Goal: Obtain resource: Download file/media

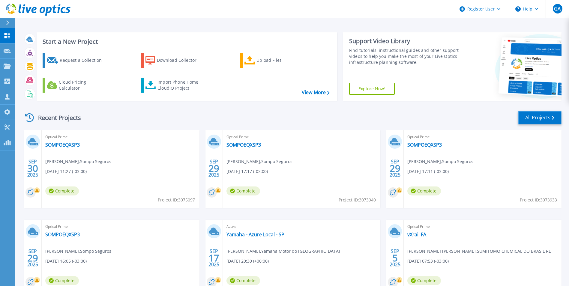
click at [534, 123] on link "All Projects" at bounding box center [539, 117] width 43 height 13
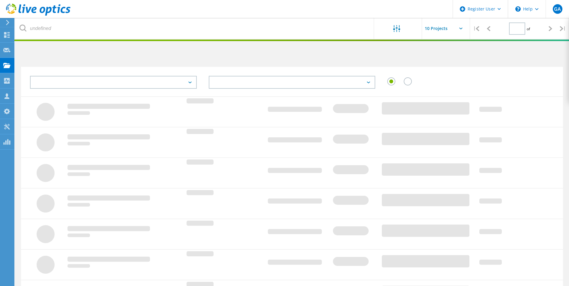
type input "1"
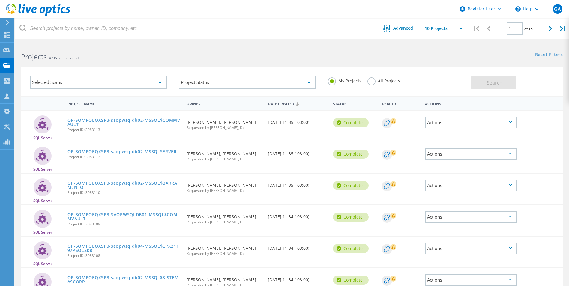
click at [370, 79] on label "All Projects" at bounding box center [383, 80] width 33 height 6
click at [0, 0] on input "All Projects" at bounding box center [0, 0] width 0 height 0
click at [124, 56] on h2 "Projects 147 Projects Found" at bounding box center [153, 57] width 265 height 10
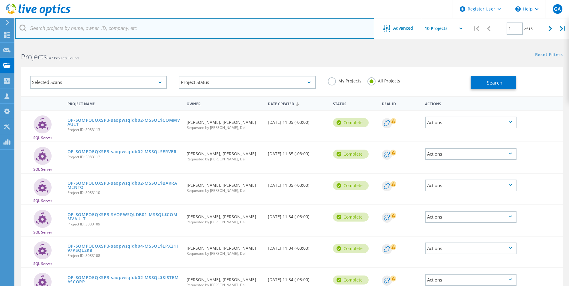
click at [131, 28] on input "text" at bounding box center [194, 28] width 359 height 21
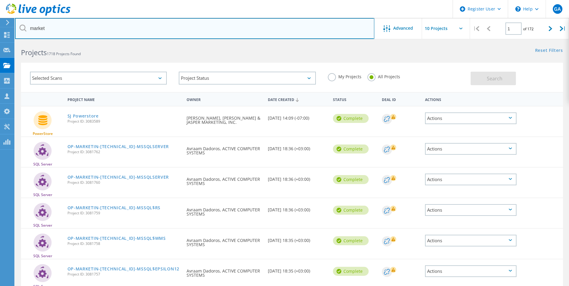
scroll to position [4, 0]
type input "marketdata"
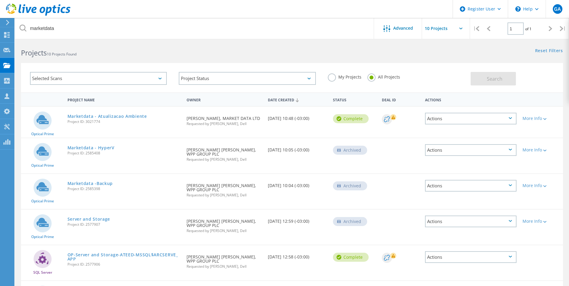
click at [103, 116] on link "Marketdata - Atualizacao Ambiente" at bounding box center [106, 116] width 79 height 4
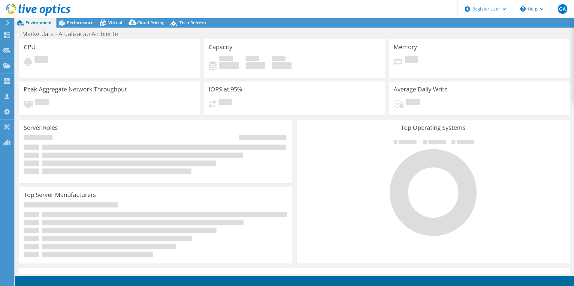
select select "SouthAmerica"
select select "BRL"
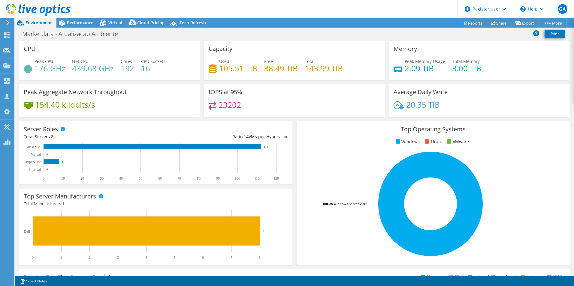
click at [83, 19] on div "Performance" at bounding box center [76, 23] width 41 height 10
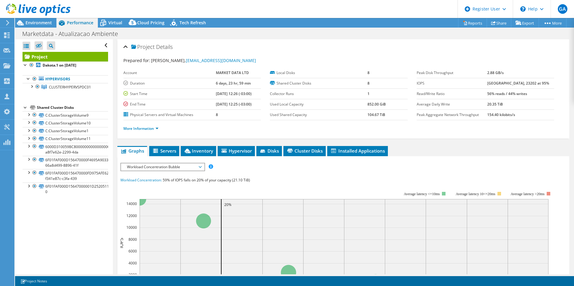
click at [167, 152] on span "Servers" at bounding box center [164, 151] width 24 height 6
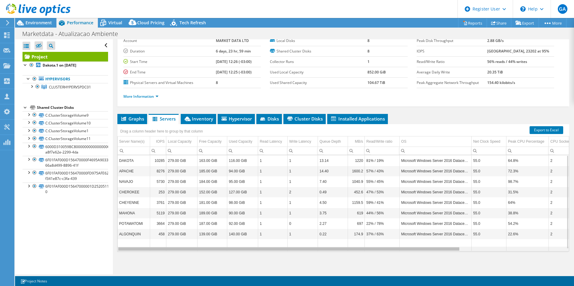
drag, startPoint x: 430, startPoint y: 249, endPoint x: 307, endPoint y: 237, distance: 123.3
click at [307, 237] on body "GA Dell User Gerson Alves Gerson.Alves@dell.com Dell My Profile Log Out \n Help…" at bounding box center [287, 143] width 574 height 286
click at [202, 116] on span "Inventory" at bounding box center [198, 119] width 29 height 6
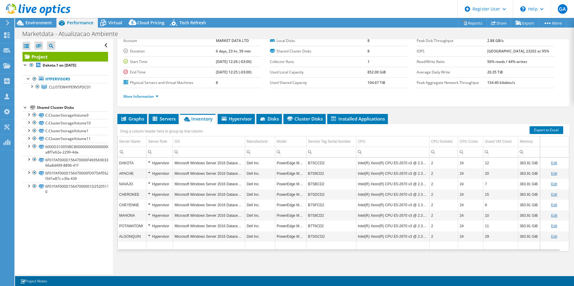
click at [284, 163] on td "PowerEdge M630" at bounding box center [290, 163] width 31 height 10
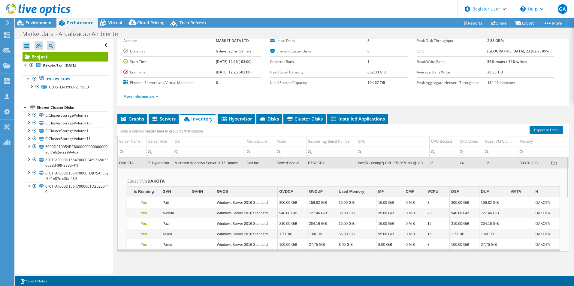
click at [429, 116] on ul "Graphs Servers Inventory Hypervisor Disks Cluster Disks Installed Applications" at bounding box center [342, 119] width 451 height 10
click at [166, 121] on span "Servers" at bounding box center [163, 119] width 24 height 6
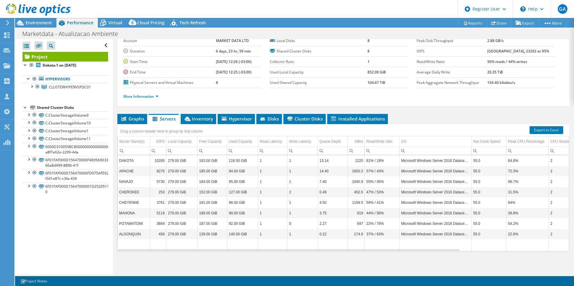
click at [203, 120] on span "Inventory" at bounding box center [198, 119] width 29 height 6
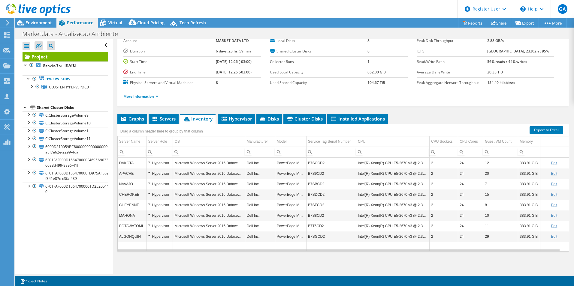
click at [553, 131] on link "Export to Excel" at bounding box center [546, 130] width 34 height 8
